Goal: Ask a question

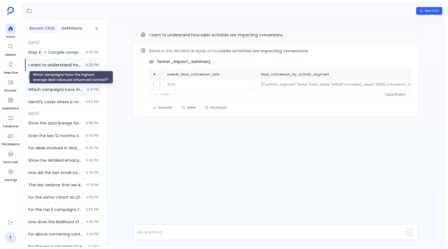
click at [63, 91] on span "Which campaigns have the highest average deal value per influenced contact?" at bounding box center [55, 90] width 55 height 6
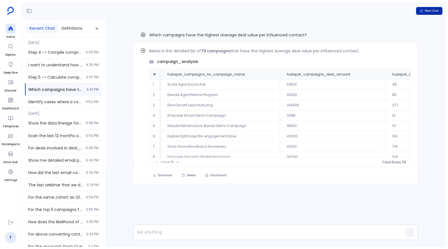
click at [430, 12] on span "New Chat" at bounding box center [432, 11] width 14 height 4
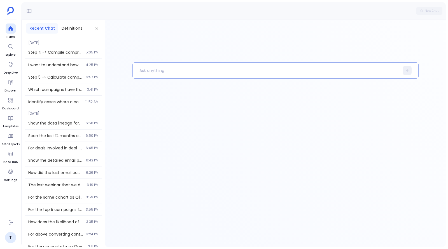
click at [237, 68] on p at bounding box center [266, 70] width 266 height 15
